Goal: Task Accomplishment & Management: Manage account settings

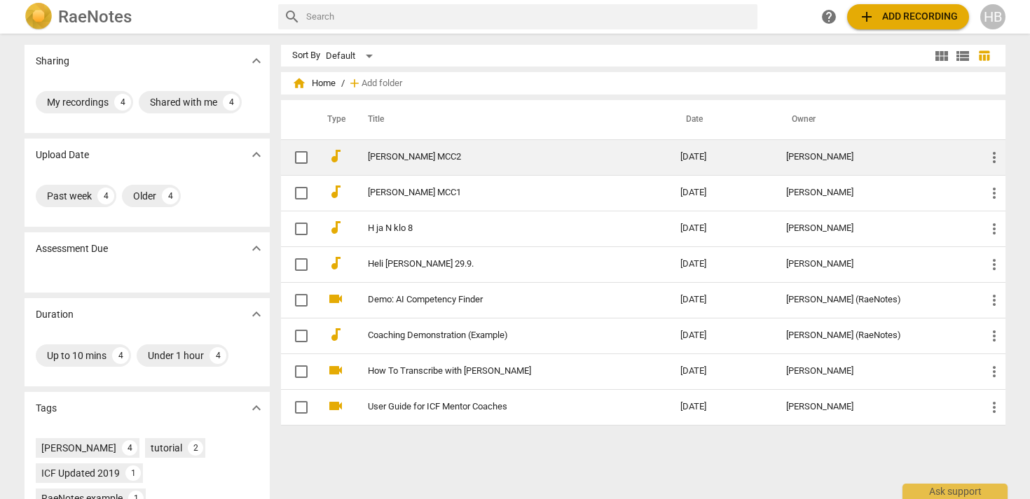
click at [993, 155] on span "more_vert" at bounding box center [994, 157] width 17 height 17
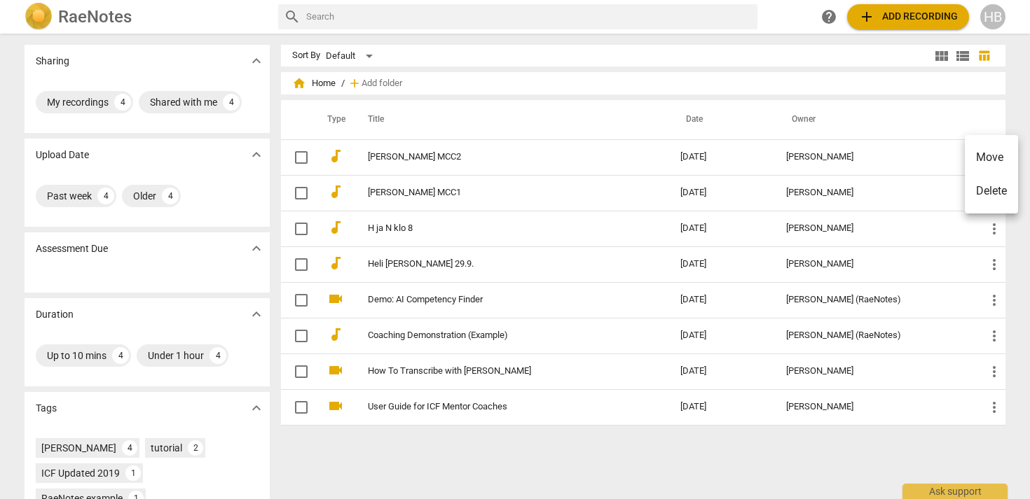
click at [297, 156] on div at bounding box center [515, 249] width 1030 height 499
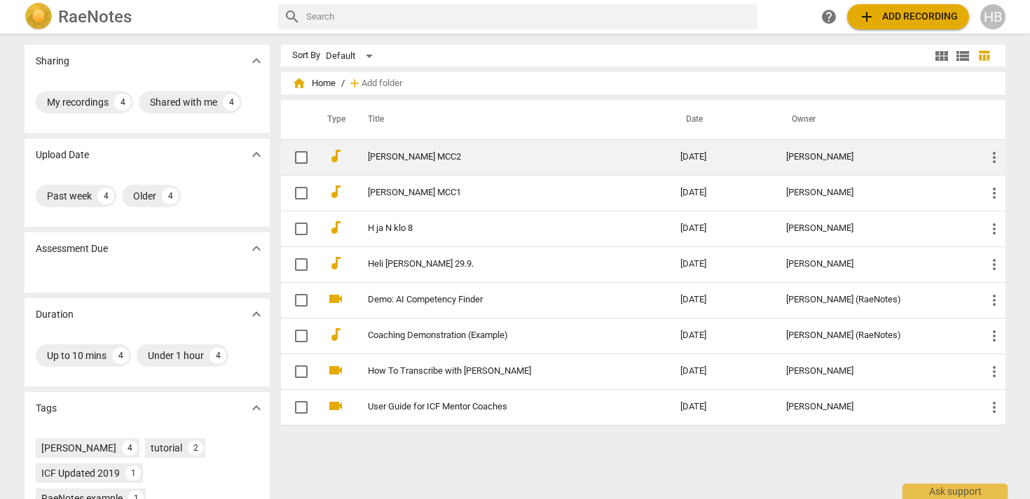
click at [300, 153] on input "checkbox" at bounding box center [301, 157] width 29 height 17
checkbox input "false"
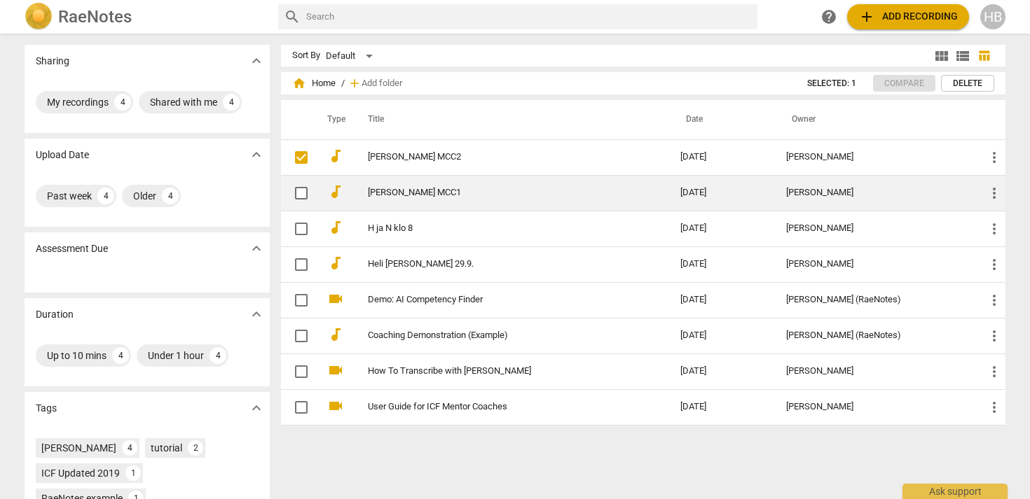
click at [296, 188] on input "checkbox" at bounding box center [301, 193] width 29 height 17
checkbox input "false"
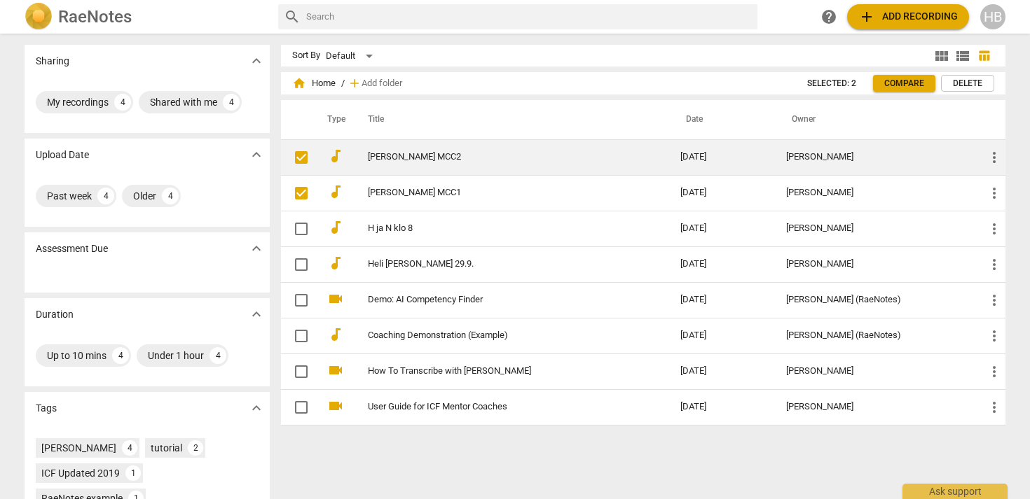
click at [991, 156] on span "more_vert" at bounding box center [994, 157] width 17 height 17
click at [991, 156] on li "Move" at bounding box center [991, 158] width 53 height 34
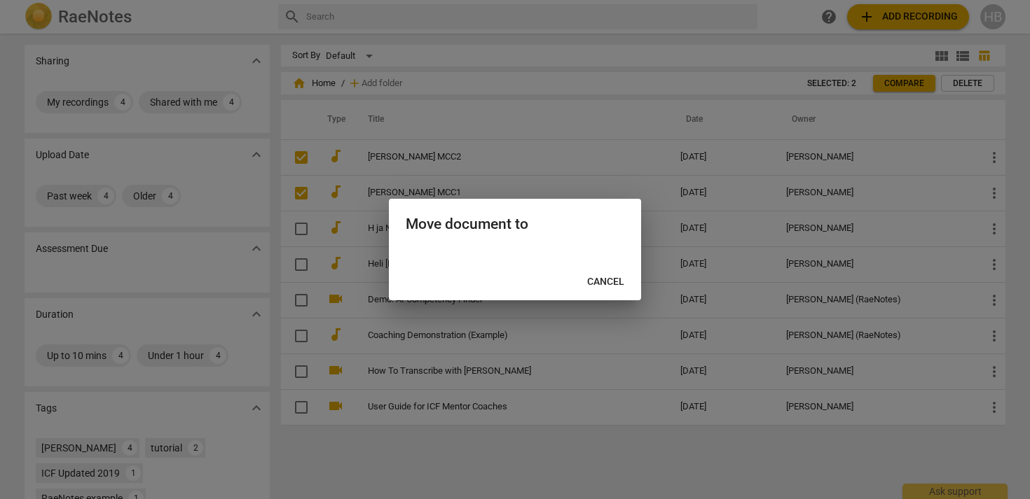
click at [605, 280] on span "Cancel" at bounding box center [605, 282] width 37 height 14
